Goal: Communication & Community: Answer question/provide support

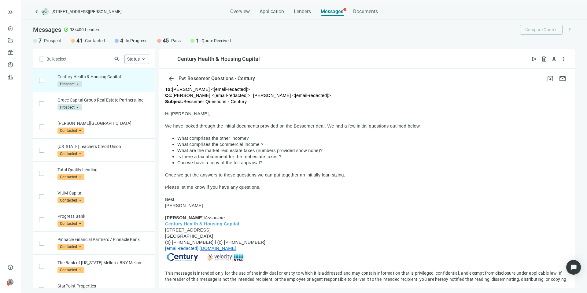
scroll to position [102, 0]
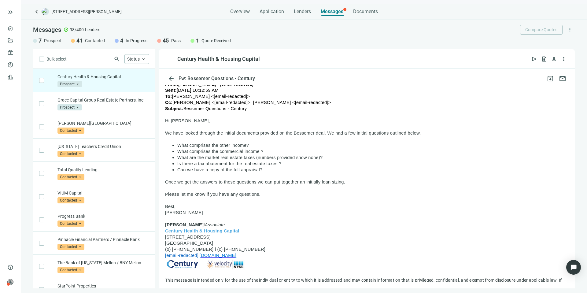
drag, startPoint x: 173, startPoint y: 120, endPoint x: 263, endPoint y: 214, distance: 129.9
click at [263, 214] on div at bounding box center [366, 151] width 403 height 288
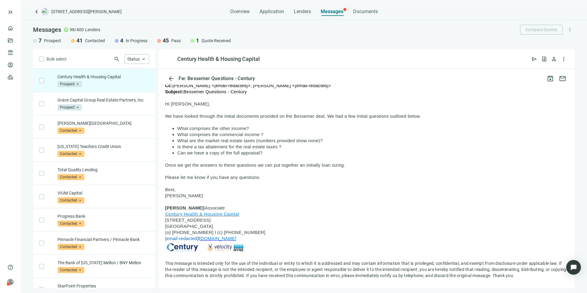
scroll to position [141, 0]
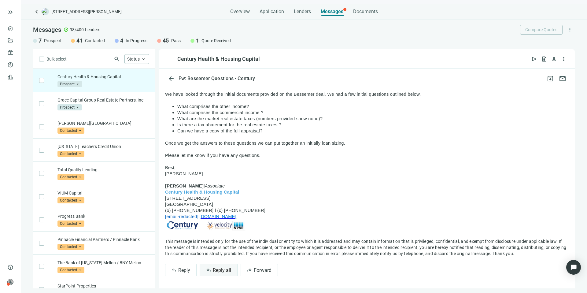
click at [219, 270] on span "Reply all" at bounding box center [222, 270] width 18 height 6
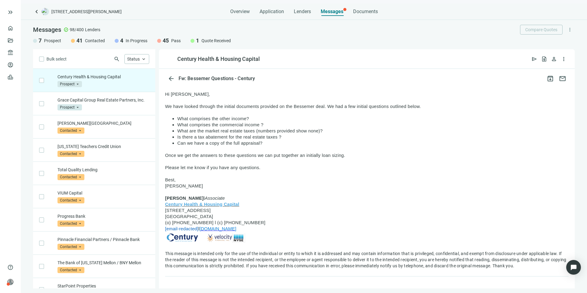
type textarea "**********"
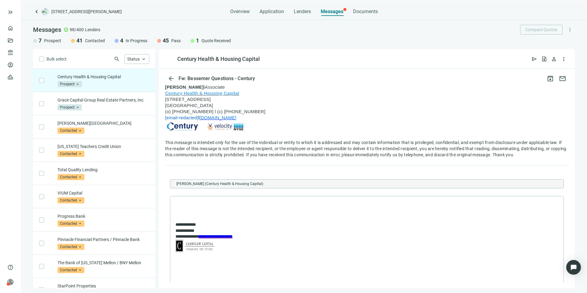
scroll to position [293, 0]
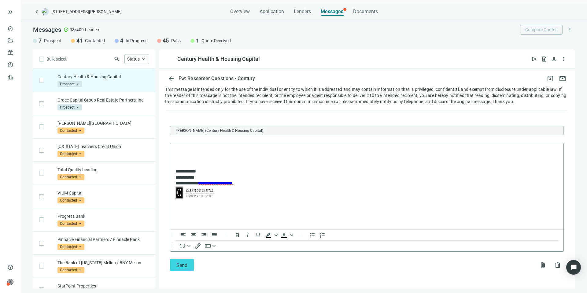
click at [235, 154] on body "**********" at bounding box center [366, 174] width 383 height 53
click at [194, 187] on div at bounding box center [190, 189] width 7 height 7
click at [225, 171] on p "**********" at bounding box center [363, 171] width 377 height 6
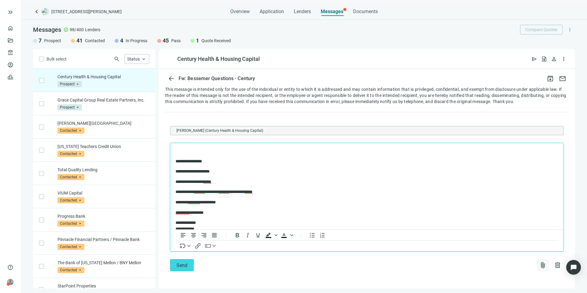
click at [539, 262] on span "attach_file" at bounding box center [542, 264] width 7 height 7
click at [509, 241] on span "Сhoose from deal documents" at bounding box center [510, 240] width 56 height 5
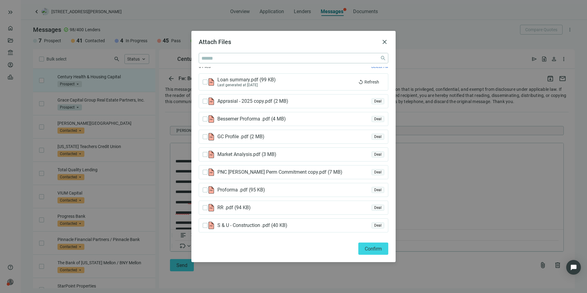
scroll to position [0, 0]
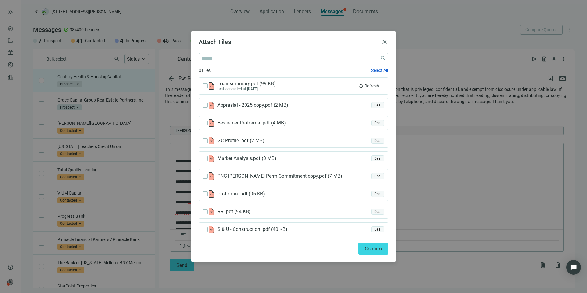
click at [249, 113] on div "0 Files Select All Loan summary.pdf ( 99 KB ) Last generated at [DATE] replay R…" at bounding box center [293, 151] width 189 height 168
click at [244, 107] on span "Apprasial - 2025 copy.pdf ( 2 MB )" at bounding box center [254, 105] width 75 height 6
click at [373, 251] on span "Confirm" at bounding box center [373, 249] width 17 height 6
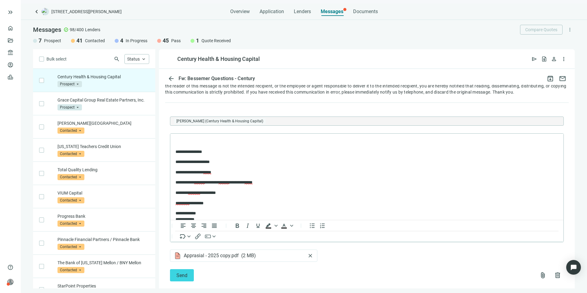
scroll to position [313, 0]
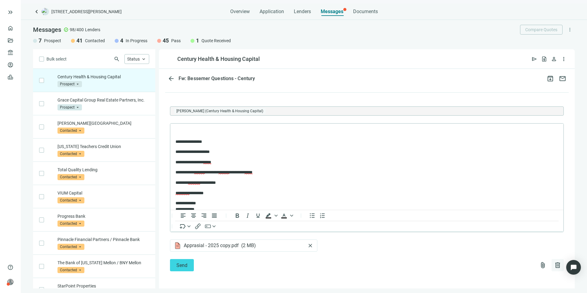
click at [554, 265] on span "delete" at bounding box center [557, 264] width 7 height 7
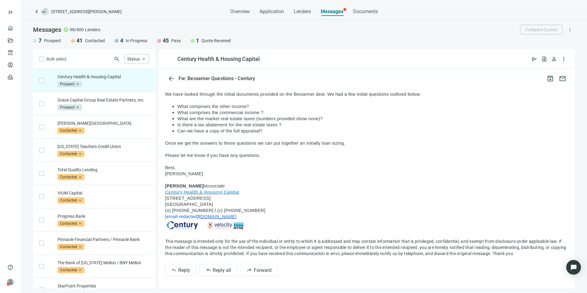
scroll to position [141, 0]
click at [217, 271] on span "Reply all" at bounding box center [222, 270] width 18 height 6
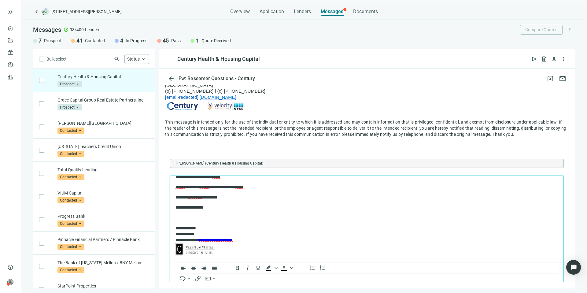
scroll to position [293, 0]
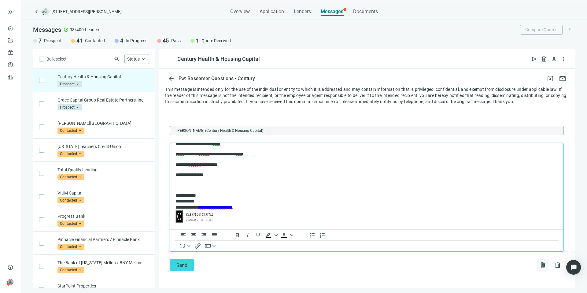
click at [539, 265] on span "attach_file" at bounding box center [542, 264] width 7 height 7
click at [488, 247] on button "Upload new" at bounding box center [510, 250] width 66 height 10
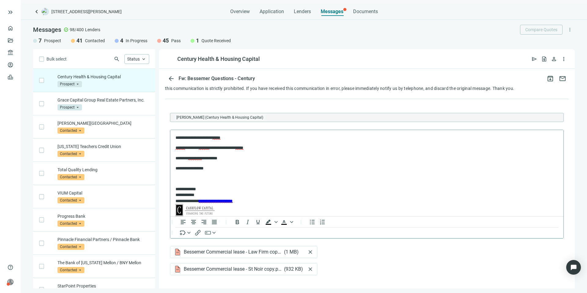
scroll to position [10, 0]
click at [250, 141] on p "**********" at bounding box center [361, 138] width 372 height 6
click at [181, 148] on span "******" at bounding box center [179, 148] width 9 height 4
click at [209, 176] on div "abatement" at bounding box center [218, 177] width 21 height 7
click at [209, 149] on span "*******" at bounding box center [204, 148] width 11 height 4
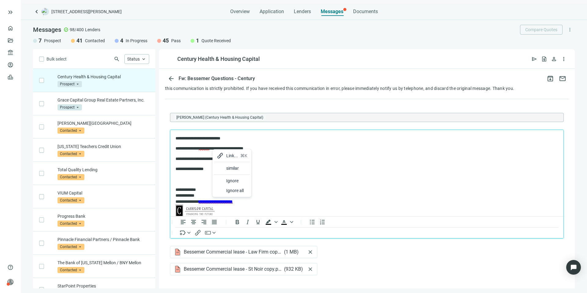
click at [228, 170] on div "similar" at bounding box center [236, 167] width 21 height 7
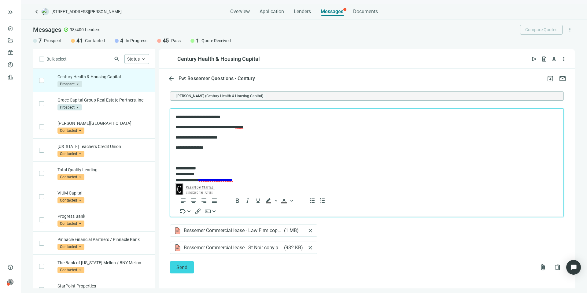
scroll to position [330, 0]
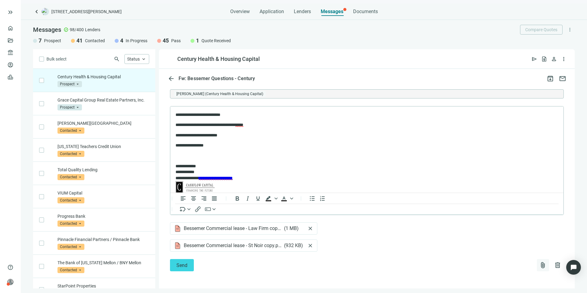
click at [539, 265] on span "attach_file" at bounding box center [542, 264] width 7 height 7
click at [502, 251] on span "Upload new" at bounding box center [493, 250] width 22 height 5
click at [539, 279] on span "attach_file" at bounding box center [542, 281] width 7 height 7
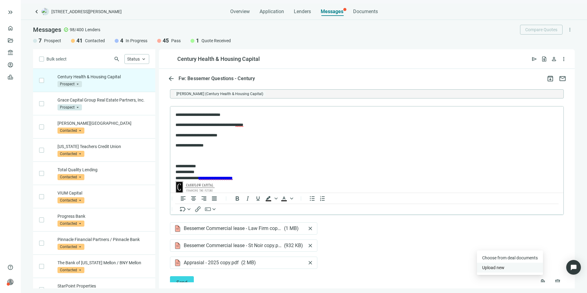
click at [513, 266] on button "Upload new" at bounding box center [510, 268] width 66 height 10
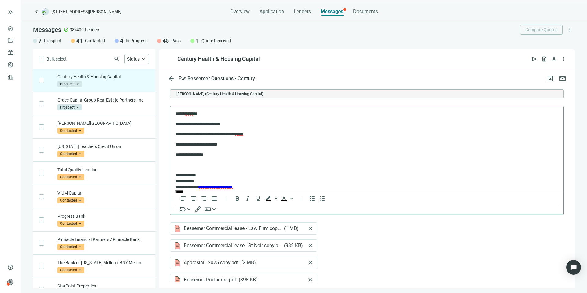
scroll to position [0, 0]
click at [204, 134] on div at bounding box center [203, 134] width 7 height 7
click at [215, 115] on p "***** ****** *" at bounding box center [361, 114] width 372 height 6
click at [241, 129] on div at bounding box center [238, 132] width 7 height 7
click at [243, 134] on span "*****" at bounding box center [239, 134] width 8 height 4
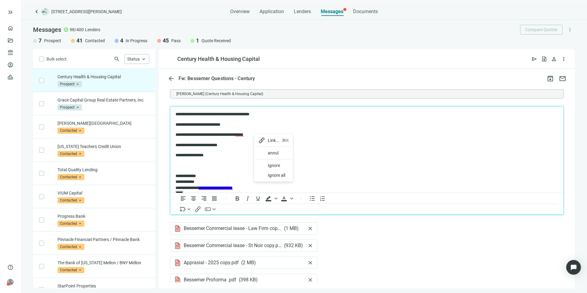
click at [266, 154] on div "annul" at bounding box center [273, 153] width 36 height 10
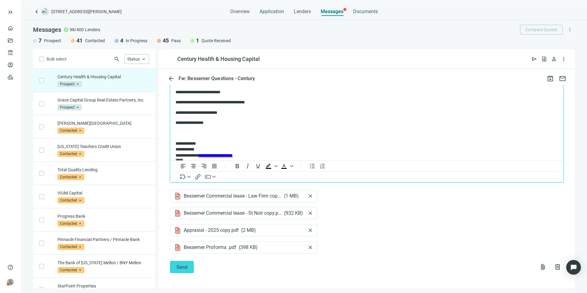
scroll to position [364, 0]
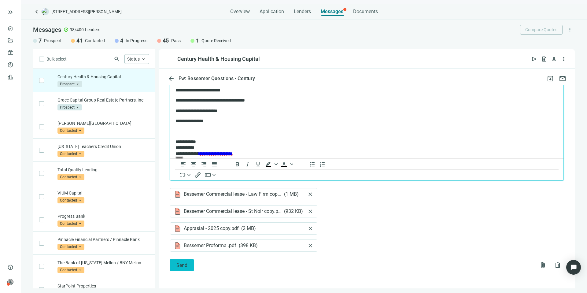
click at [189, 262] on button "Send" at bounding box center [182, 265] width 24 height 12
